Goal: Task Accomplishment & Management: Use online tool/utility

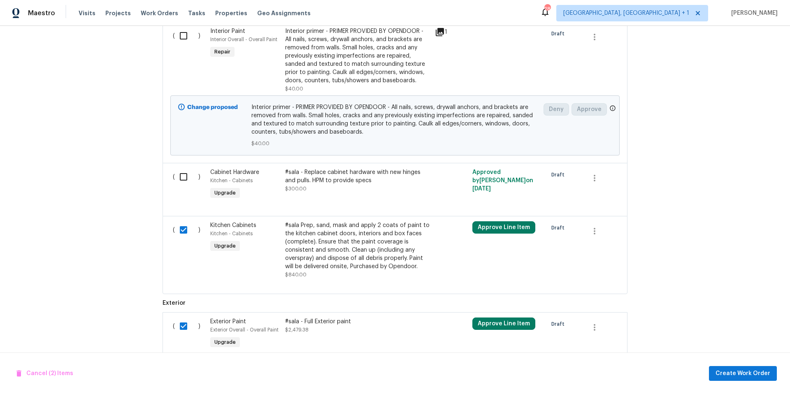
scroll to position [658, 0]
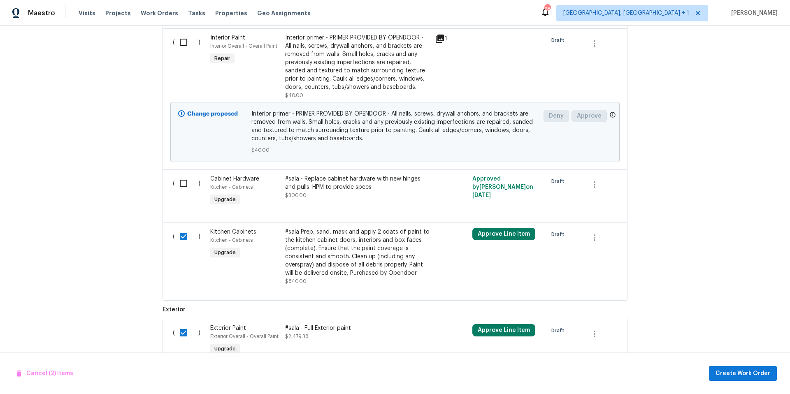
click at [179, 185] on input "checkbox" at bounding box center [186, 183] width 23 height 17
checkbox input "true"
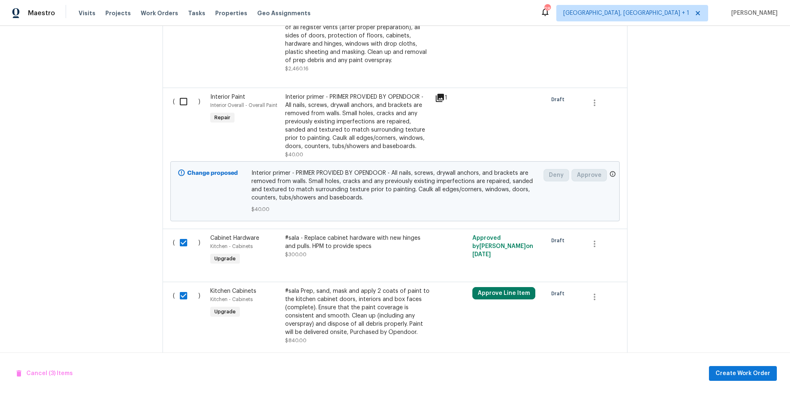
scroll to position [558, 0]
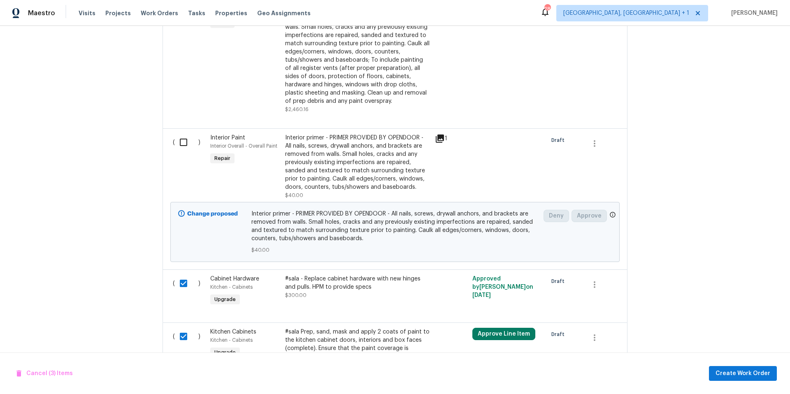
click at [182, 146] on input "checkbox" at bounding box center [186, 142] width 23 height 17
checkbox input "true"
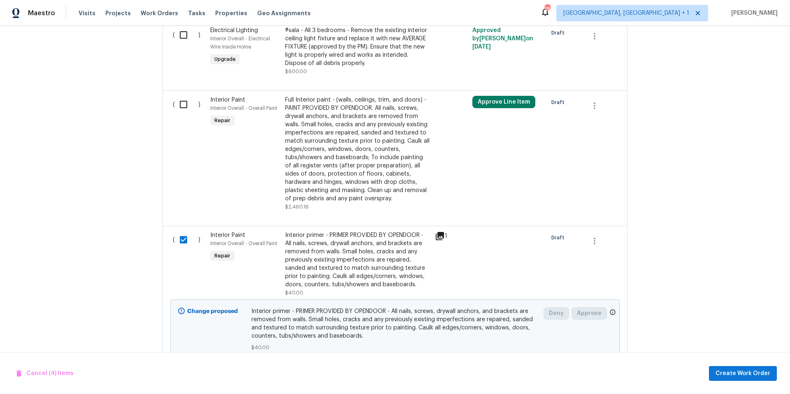
scroll to position [454, 0]
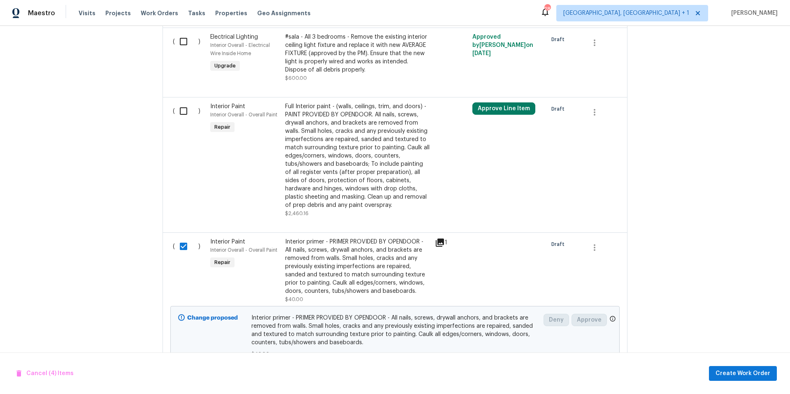
click at [181, 109] on input "checkbox" at bounding box center [186, 110] width 23 height 17
checkbox input "true"
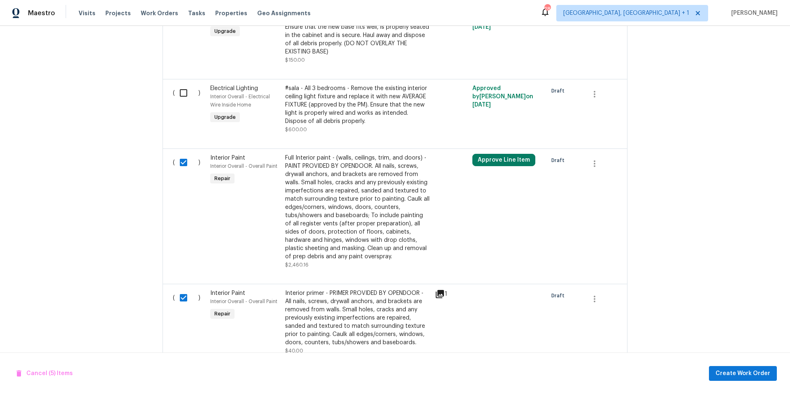
scroll to position [379, 0]
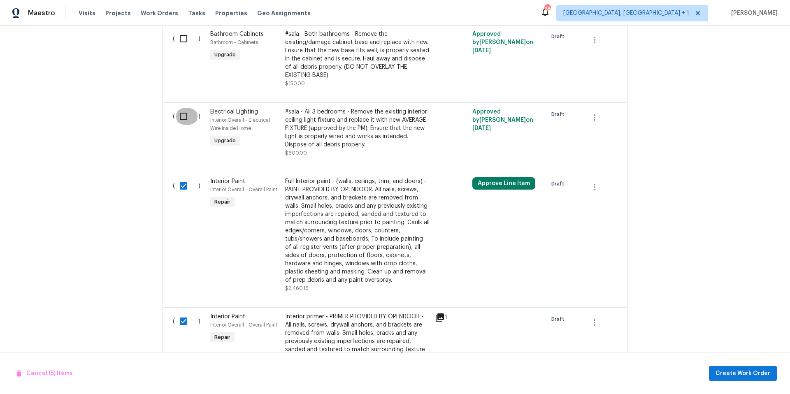
click at [180, 119] on input "checkbox" at bounding box center [186, 116] width 23 height 17
checkbox input "true"
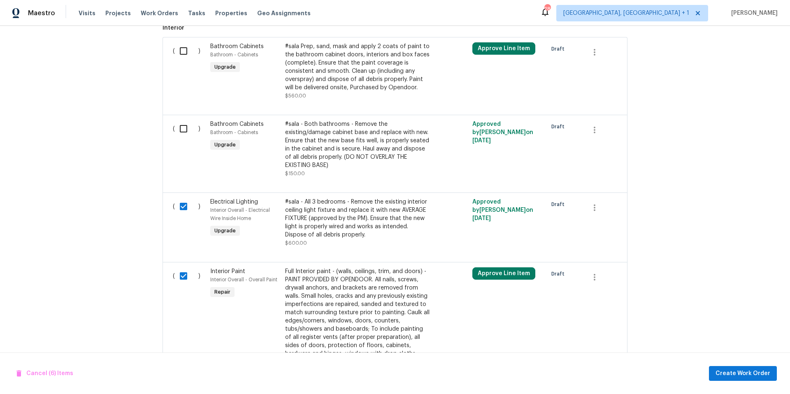
scroll to position [286, 0]
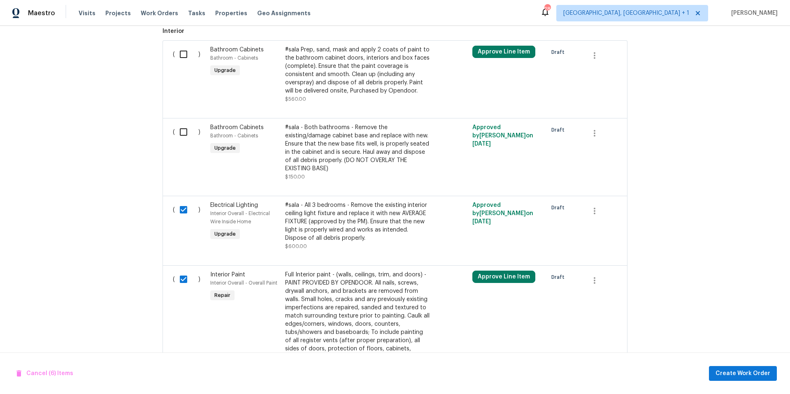
click at [181, 137] on input "checkbox" at bounding box center [186, 131] width 23 height 17
checkbox input "true"
click at [183, 53] on input "checkbox" at bounding box center [186, 54] width 23 height 17
checkbox input "true"
click at [179, 130] on input "checkbox" at bounding box center [186, 131] width 23 height 17
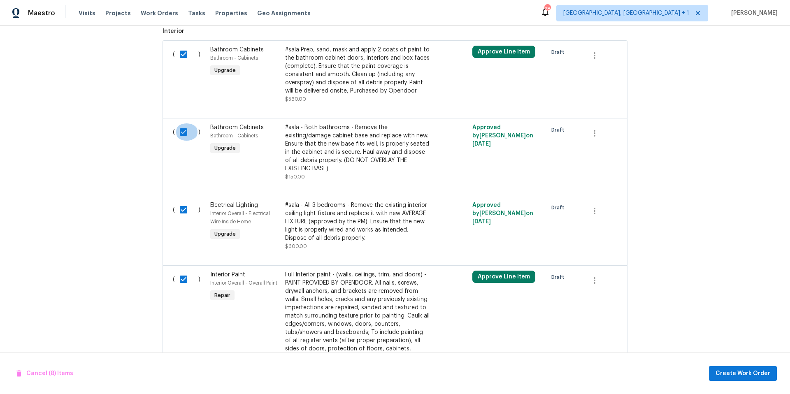
checkbox input "false"
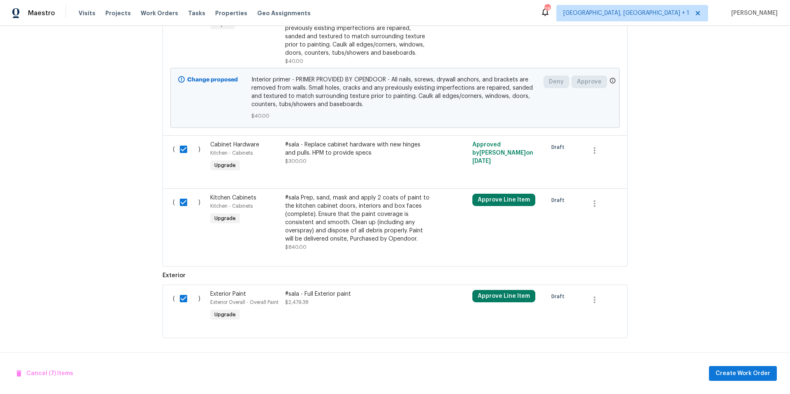
scroll to position [177, 0]
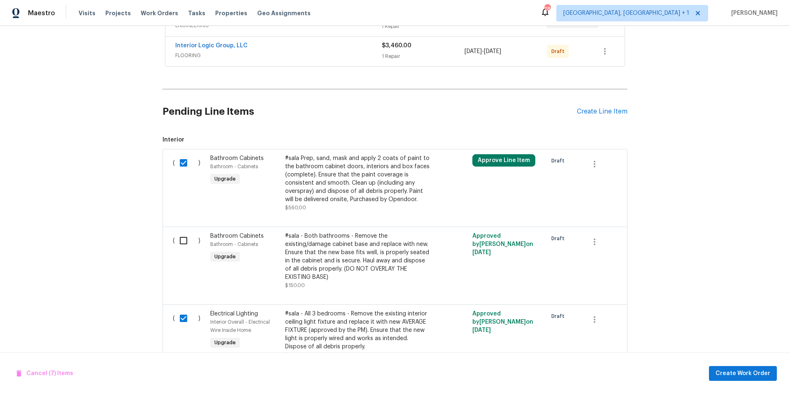
click at [323, 115] on h2 "Pending Line Items" at bounding box center [370, 112] width 414 height 38
click at [592, 50] on button "button" at bounding box center [605, 52] width 20 height 20
click at [592, 52] on li "Send to Vendor" at bounding box center [636, 52] width 89 height 14
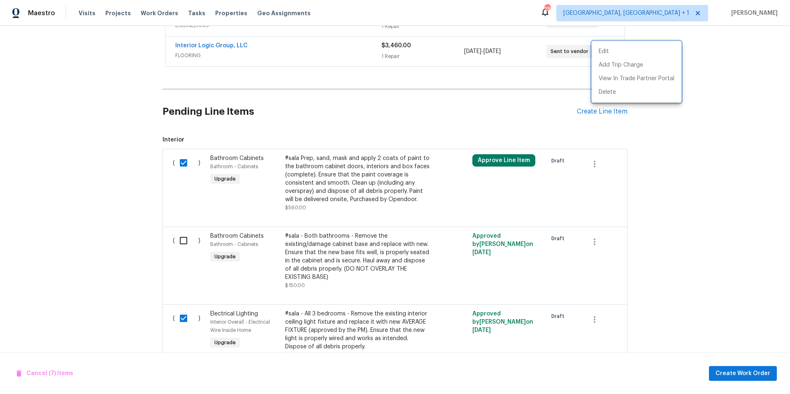
drag, startPoint x: 364, startPoint y: 116, endPoint x: 376, endPoint y: 111, distance: 13.2
click at [364, 116] on div at bounding box center [395, 197] width 790 height 394
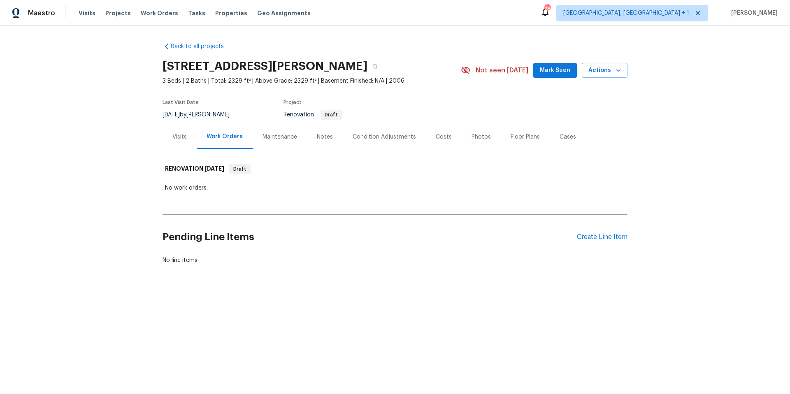
click at [368, 133] on div "Condition Adjustments" at bounding box center [384, 137] width 63 height 8
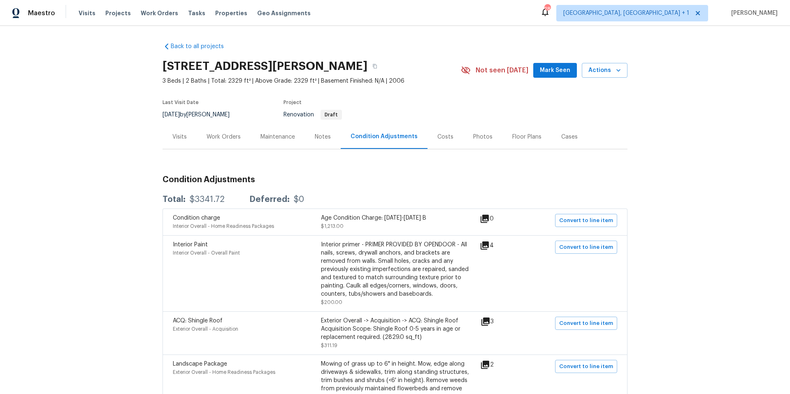
click at [228, 137] on div "Work Orders" at bounding box center [224, 137] width 34 height 8
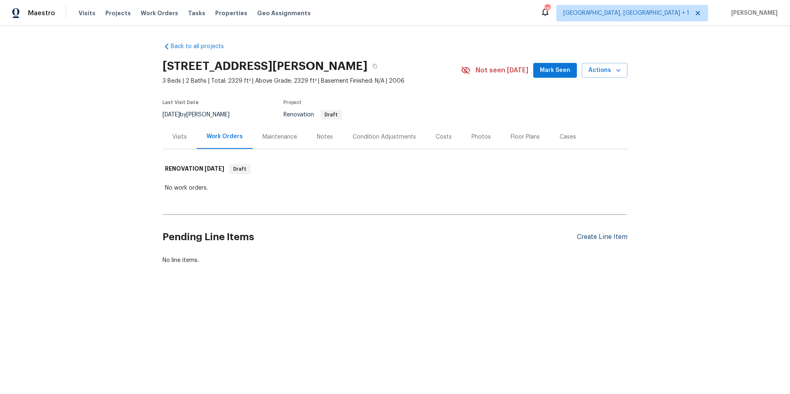
click at [593, 239] on div "Create Line Item" at bounding box center [602, 237] width 51 height 8
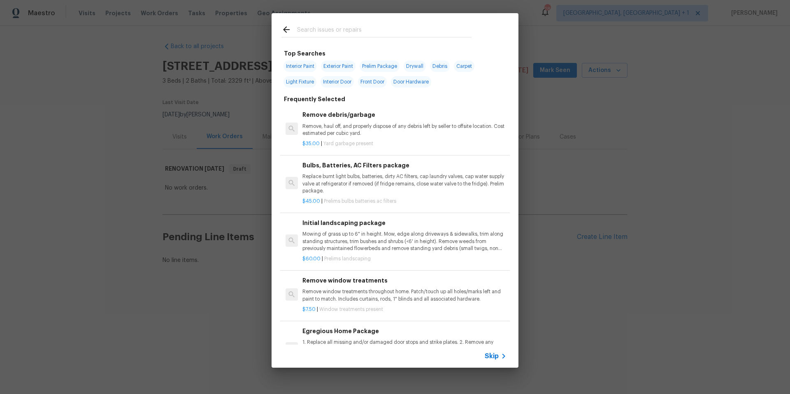
click at [324, 32] on input "text" at bounding box center [384, 31] width 174 height 12
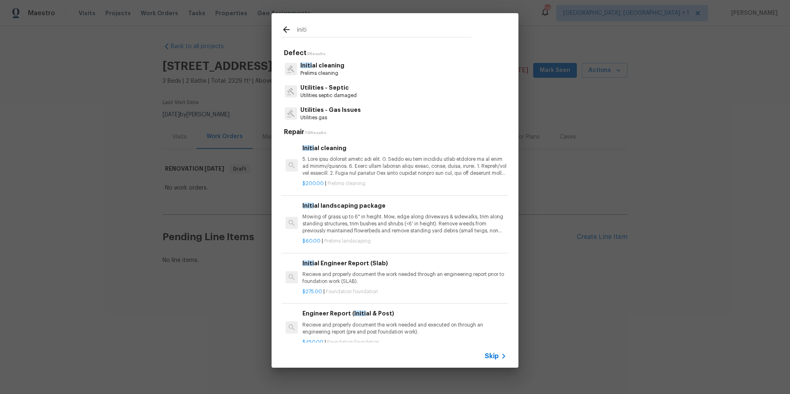
type input "initi"
click at [318, 65] on p "Initi al cleaning" at bounding box center [322, 65] width 44 height 9
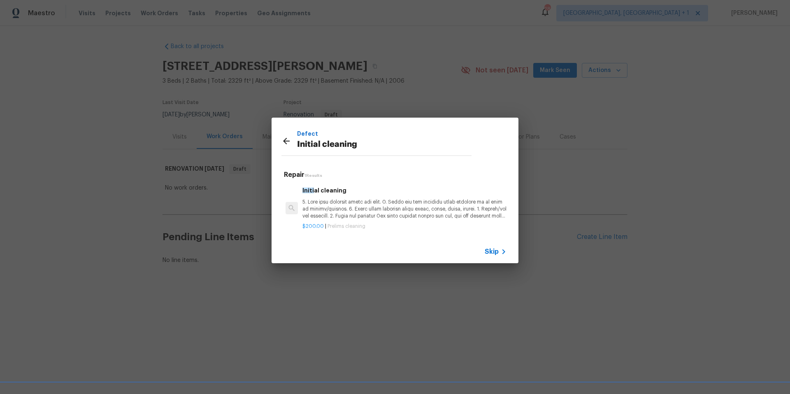
click at [364, 210] on p at bounding box center [404, 209] width 204 height 21
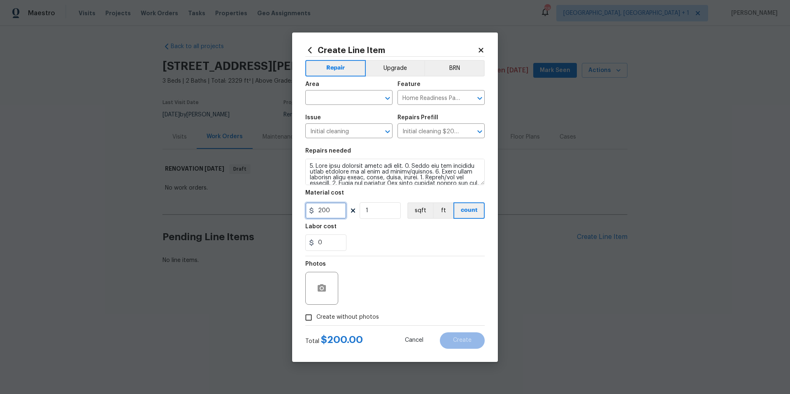
drag, startPoint x: 330, startPoint y: 212, endPoint x: 321, endPoint y: 211, distance: 9.1
click at [321, 211] on input "200" at bounding box center [325, 210] width 41 height 16
type input "250"
click at [354, 94] on input "text" at bounding box center [337, 98] width 64 height 13
click at [337, 133] on li "Interior Overall" at bounding box center [348, 130] width 87 height 14
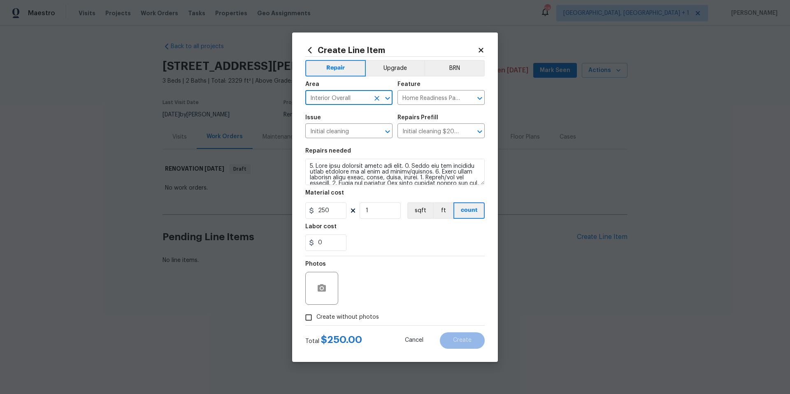
type input "Interior Overall"
click at [318, 320] on span "Create without photos" at bounding box center [347, 317] width 63 height 9
click at [316, 320] on input "Create without photos" at bounding box center [309, 318] width 16 height 16
checkbox input "true"
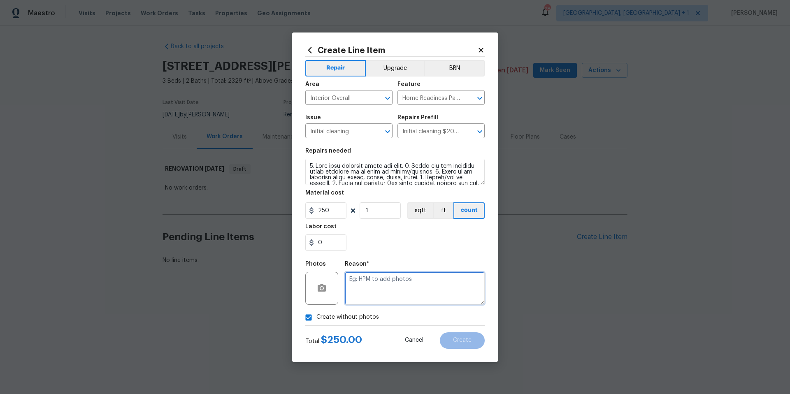
click at [365, 294] on textarea at bounding box center [415, 288] width 140 height 33
type textarea "HPM to add photos"
click at [441, 343] on button "Create" at bounding box center [462, 340] width 45 height 16
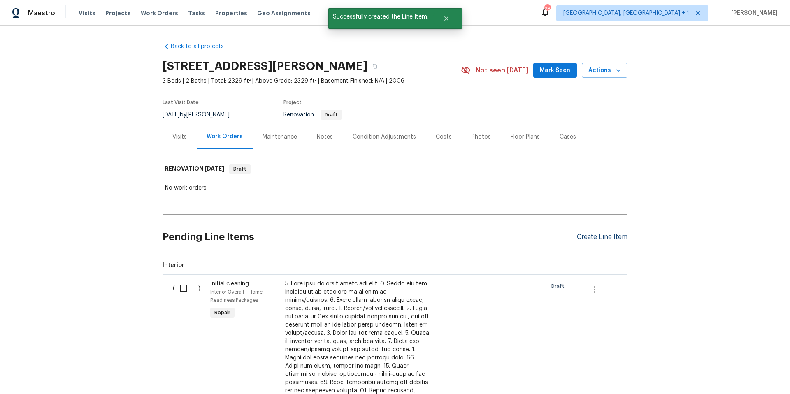
click at [587, 235] on div "Create Line Item" at bounding box center [602, 237] width 51 height 8
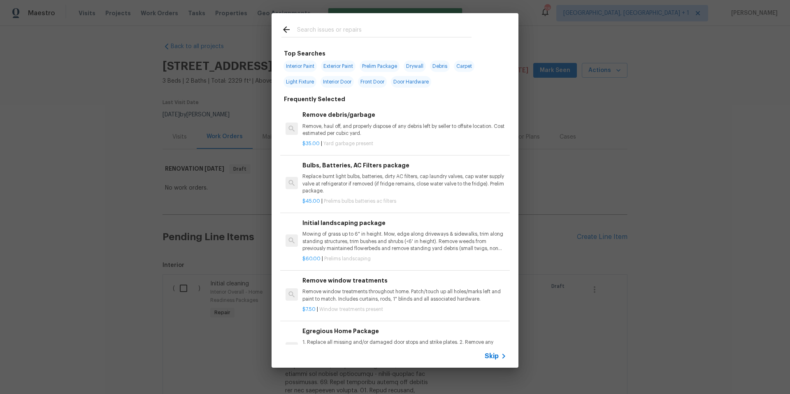
click at [353, 33] on input "text" at bounding box center [384, 31] width 174 height 12
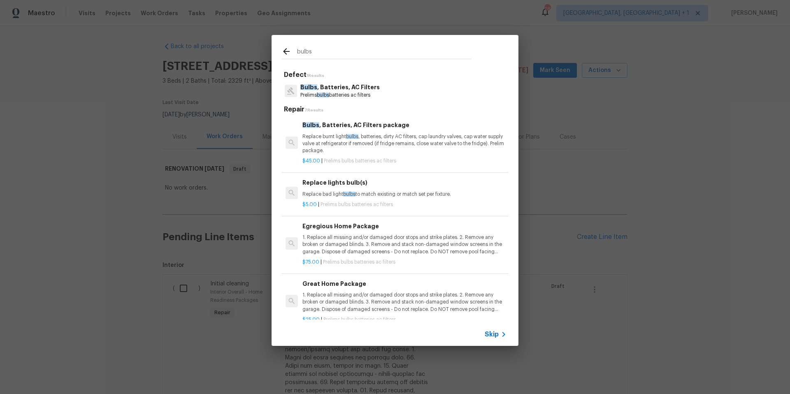
type input "bulbs"
click at [372, 143] on p "Replace burnt light bulbs , batteries, dirty AC filters, cap laundry valves, ca…" at bounding box center [404, 143] width 204 height 21
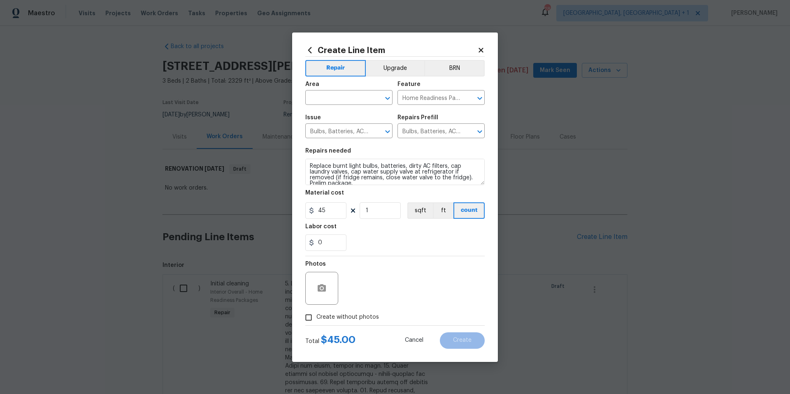
click at [318, 318] on span "Create without photos" at bounding box center [347, 317] width 63 height 9
click at [316, 318] on input "Create without photos" at bounding box center [309, 318] width 16 height 16
checkbox input "true"
click at [369, 283] on textarea at bounding box center [415, 288] width 140 height 33
type textarea "HPM to add photos"
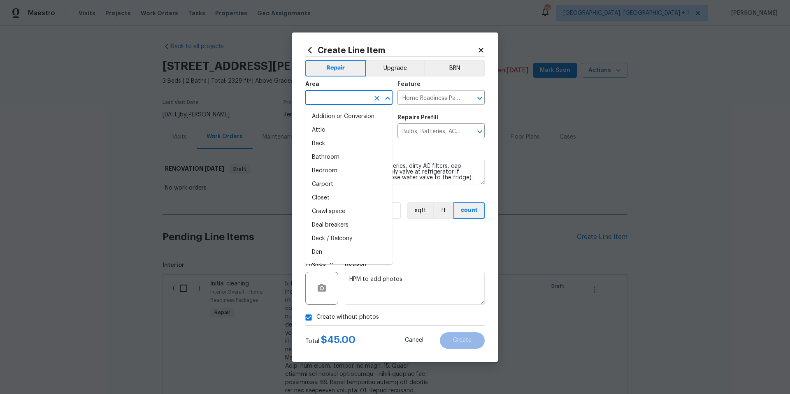
click at [333, 95] on input "text" at bounding box center [337, 98] width 64 height 13
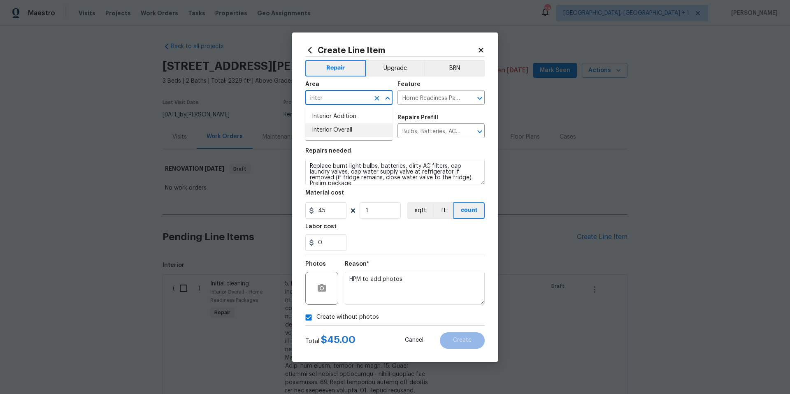
click at [348, 130] on li "Interior Overall" at bounding box center [348, 130] width 87 height 14
type input "Interior Overall"
click at [469, 344] on button "Create" at bounding box center [462, 340] width 45 height 16
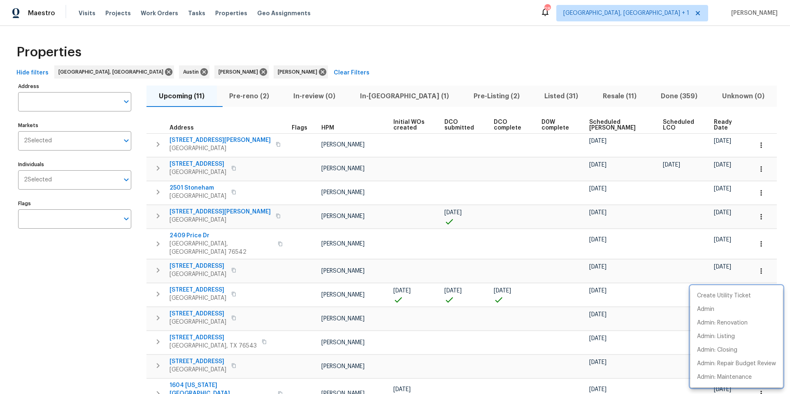
click at [751, 148] on div at bounding box center [395, 197] width 790 height 394
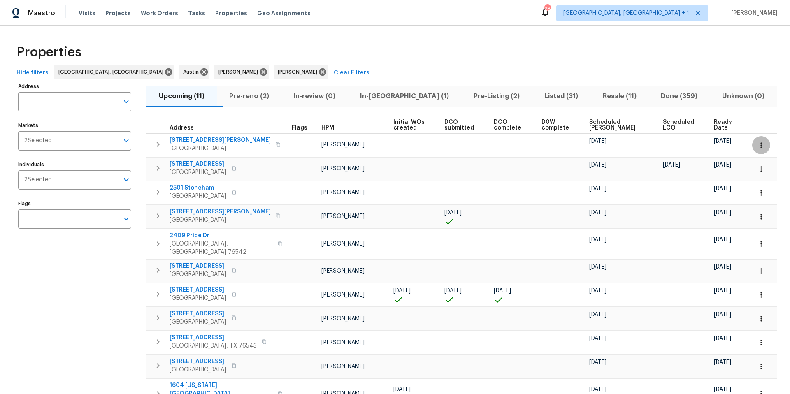
click at [757, 146] on icon "button" at bounding box center [761, 145] width 8 height 8
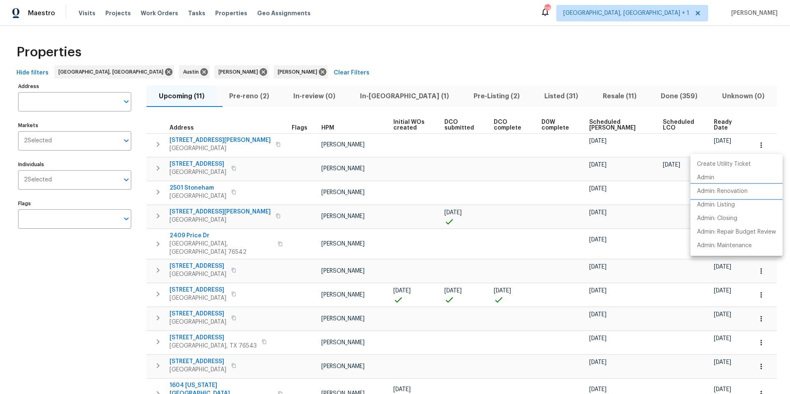
click at [732, 189] on p "Admin: Renovation" at bounding box center [722, 191] width 51 height 9
